Goal: Task Accomplishment & Management: Use online tool/utility

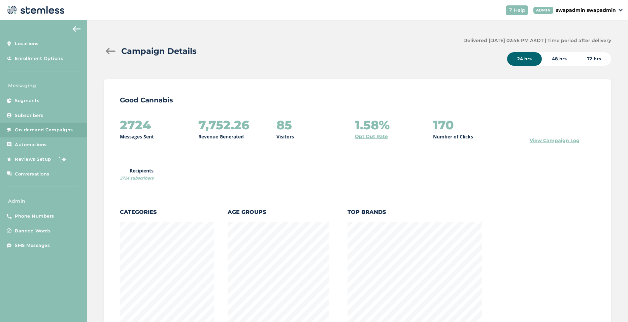
scroll to position [300, 504]
click at [108, 50] on div at bounding box center [110, 51] width 13 height 7
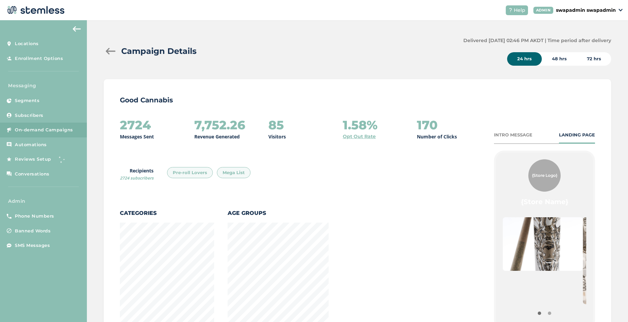
scroll to position [483, 504]
click at [109, 49] on div at bounding box center [110, 51] width 13 height 7
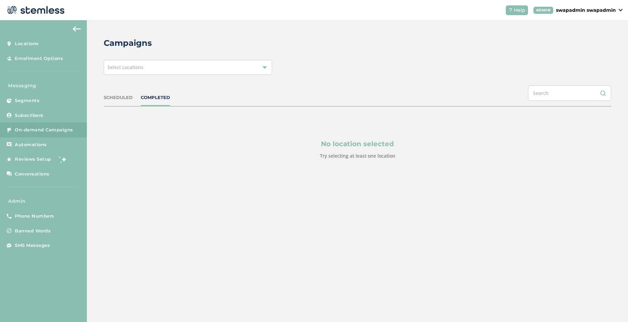
click at [135, 68] on span "Select Locations" at bounding box center [125, 67] width 36 height 6
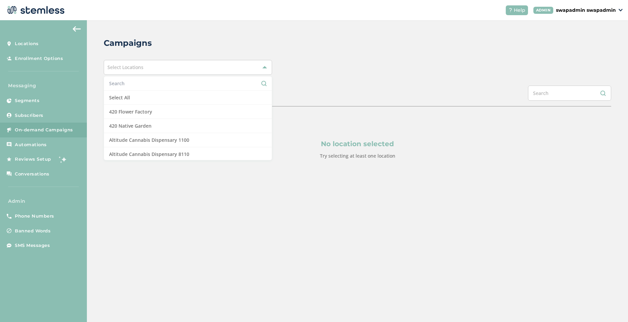
click at [137, 84] on input "text" at bounding box center [188, 83] width 158 height 7
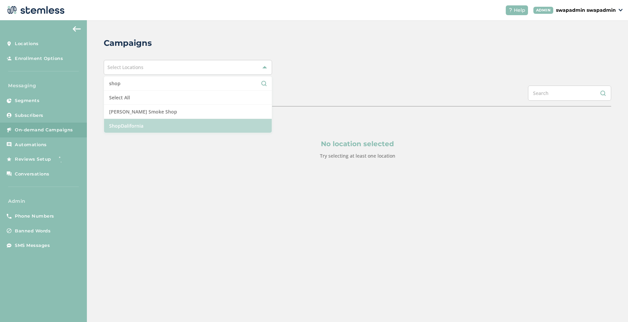
type input "shop"
click at [126, 122] on li "ShopDalifornia" at bounding box center [188, 126] width 168 height 14
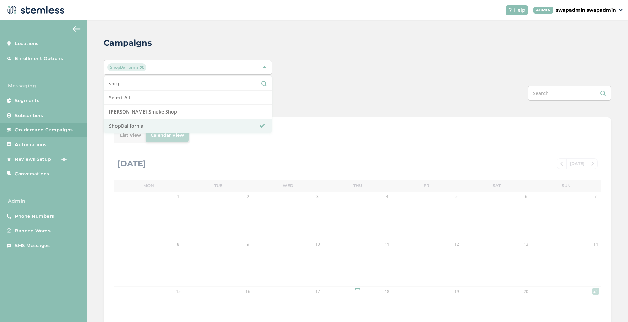
click at [362, 63] on div "ShopDalifornia shop Select All [PERSON_NAME]'z Smoke Shop ShopDalifornia" at bounding box center [357, 67] width 507 height 15
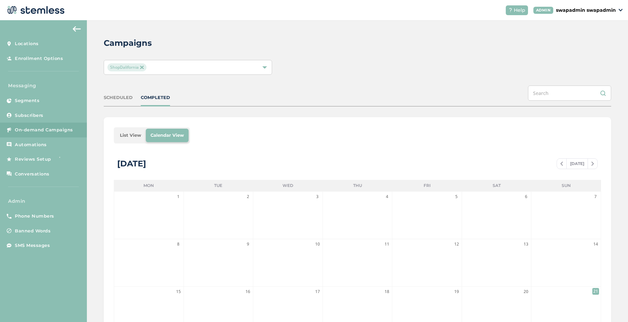
click at [128, 135] on li "List View" at bounding box center [130, 135] width 31 height 13
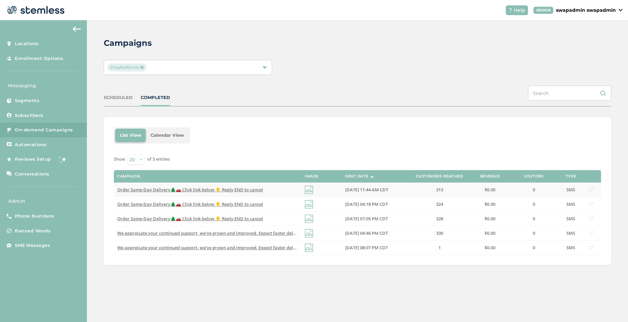
click at [227, 189] on span "Order Same-Day Delivery🌲🚗 Click link below 👇 Reply END to cancel" at bounding box center [190, 189] width 146 height 6
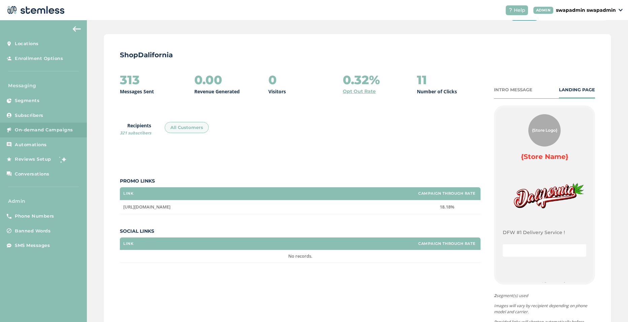
scroll to position [60, 0]
